Goal: Task Accomplishment & Management: Manage account settings

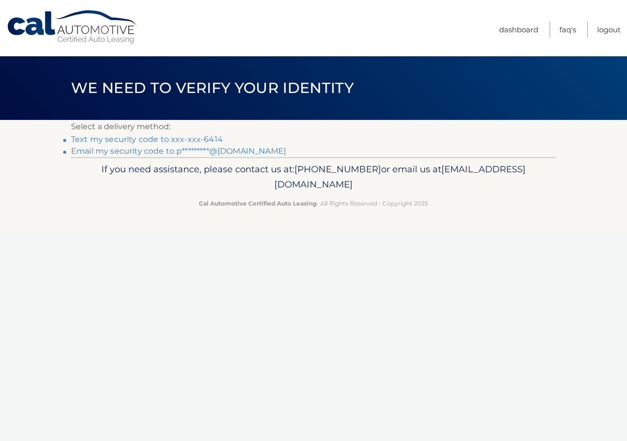
click at [159, 140] on link "Text my security code to xxx-xxx-6414" at bounding box center [147, 139] width 152 height 9
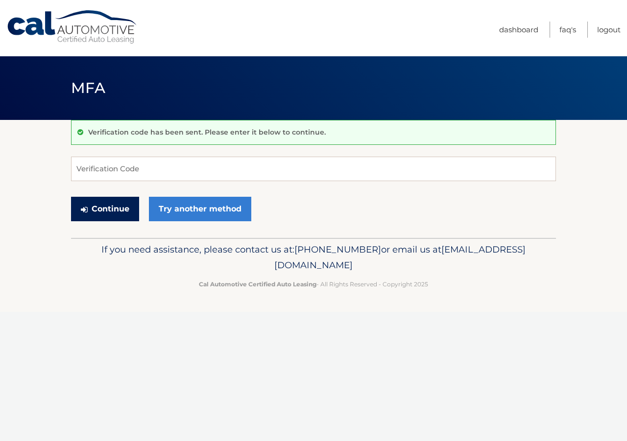
click at [107, 212] on button "Continue" at bounding box center [105, 209] width 68 height 24
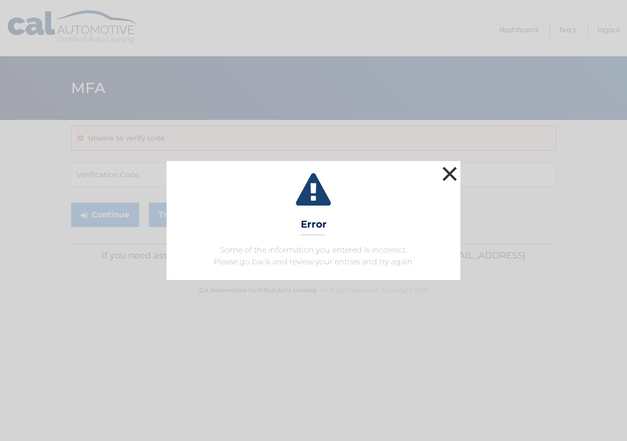
click at [447, 173] on button "×" at bounding box center [450, 174] width 20 height 20
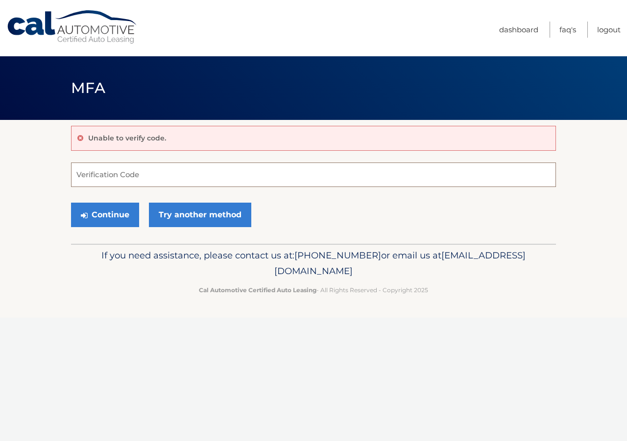
click at [106, 179] on input "Verification Code" at bounding box center [313, 175] width 485 height 24
type input "701116"
click at [71, 203] on button "Continue" at bounding box center [105, 215] width 68 height 24
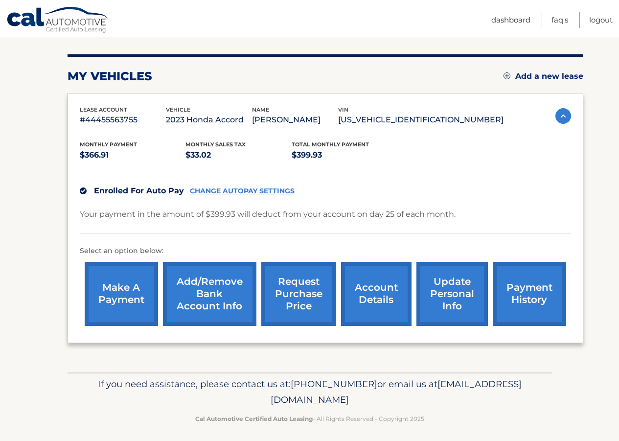
scroll to position [115, 0]
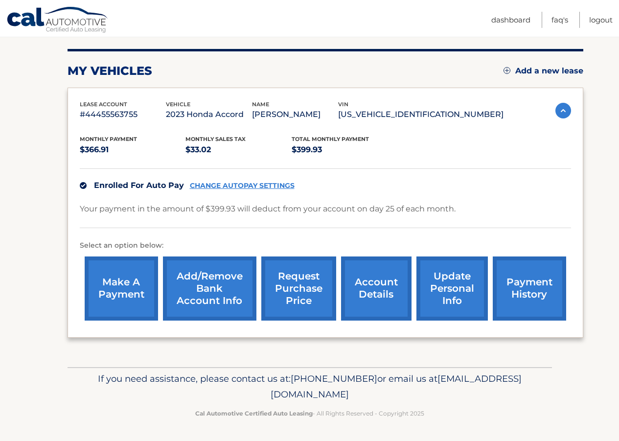
click at [396, 296] on link "account details" at bounding box center [376, 289] width 70 height 64
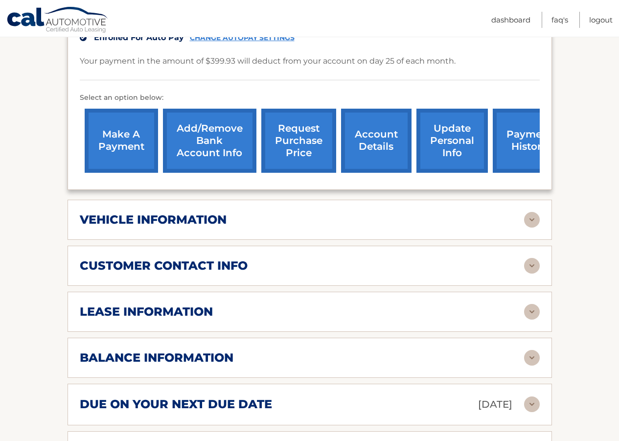
scroll to position [294, 0]
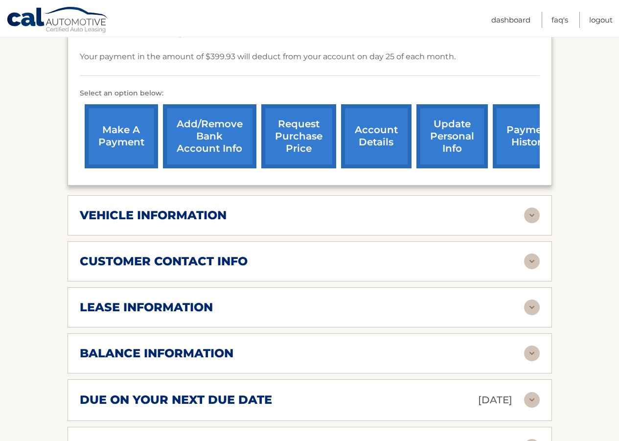
click at [534, 208] on img at bounding box center [532, 216] width 16 height 16
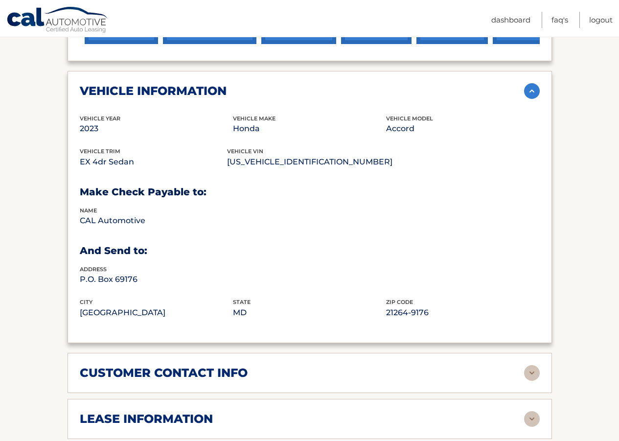
scroll to position [441, 0]
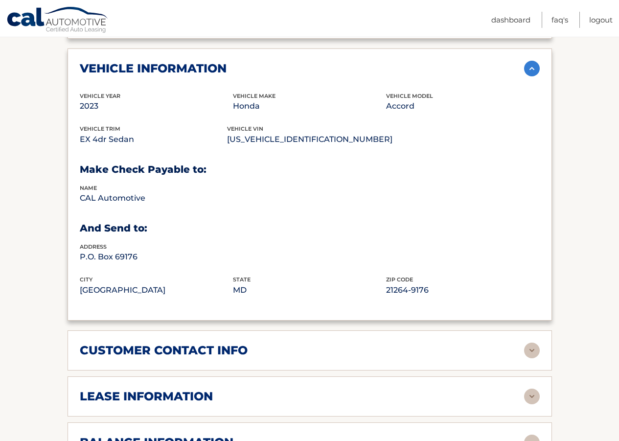
click at [533, 389] on img at bounding box center [532, 397] width 16 height 16
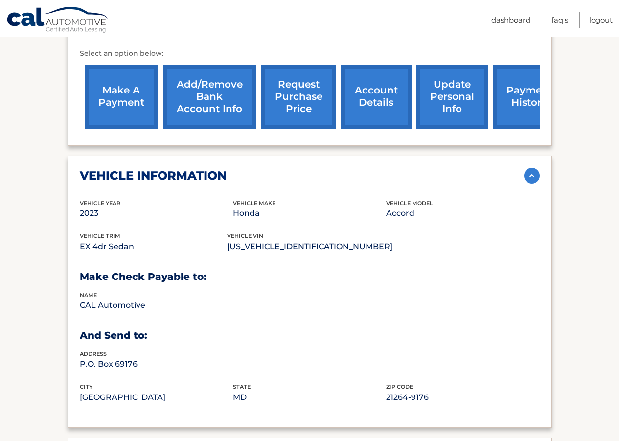
scroll to position [294, 0]
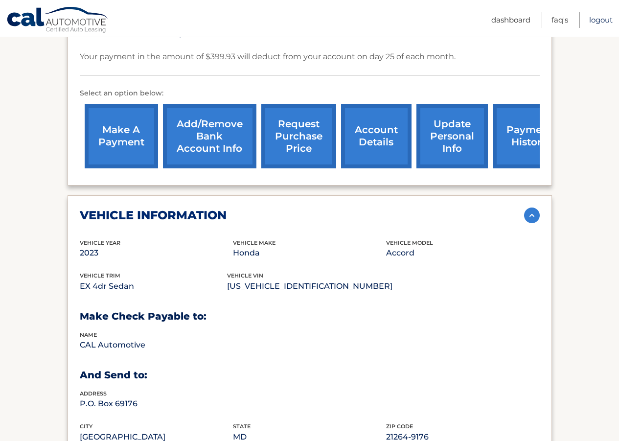
click at [602, 21] on link "Logout" at bounding box center [600, 20] width 23 height 16
